Goal: Find specific page/section: Find specific page/section

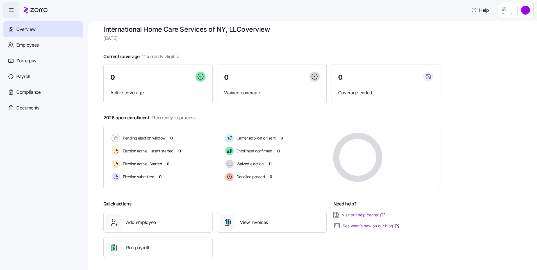
scroll to position [7, 0]
